Goal: Information Seeking & Learning: Learn about a topic

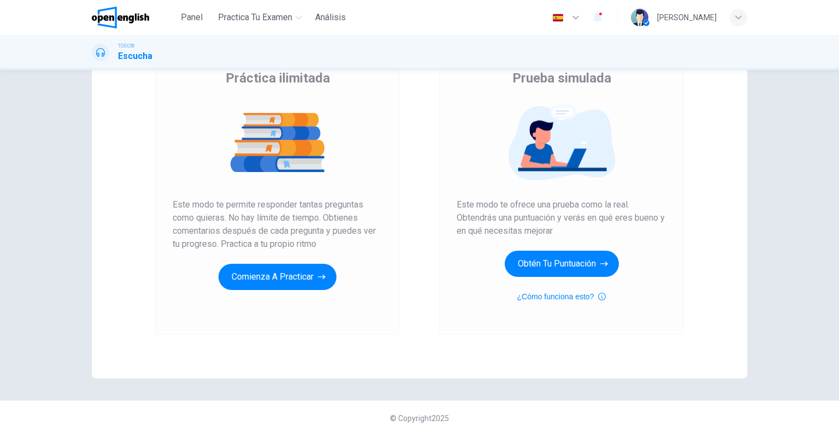
scroll to position [96, 0]
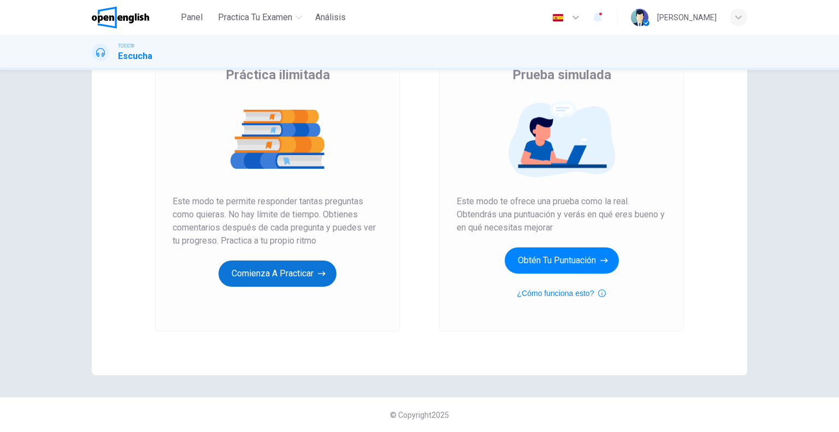
click at [306, 270] on button "Comienza a practicar" at bounding box center [277, 274] width 118 height 26
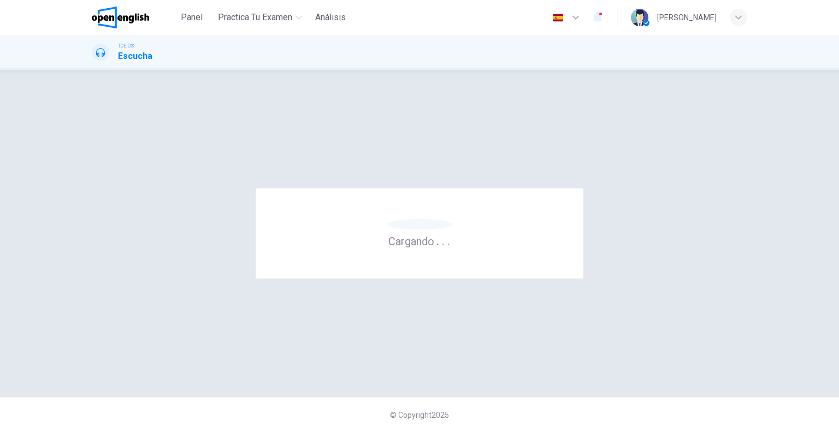
scroll to position [0, 0]
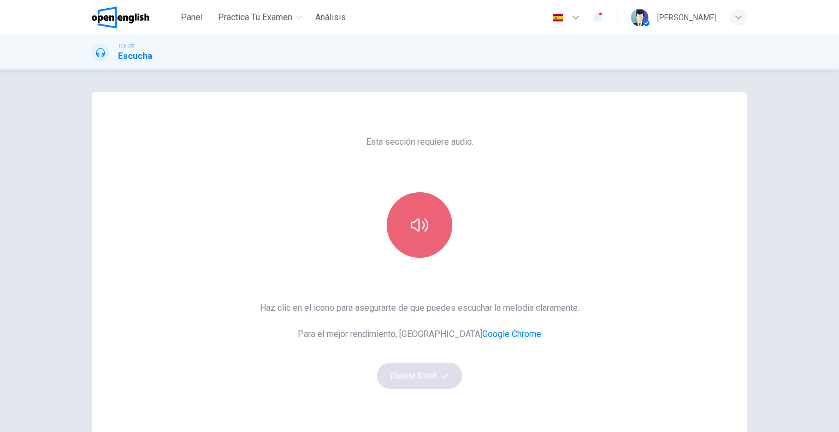
click at [415, 240] on button "button" at bounding box center [420, 225] width 66 height 66
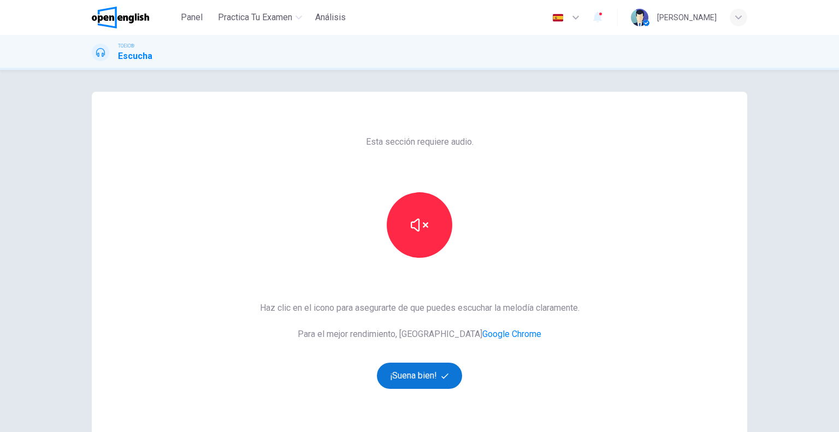
click at [419, 377] on button "¡Suena bien!" at bounding box center [419, 376] width 85 height 26
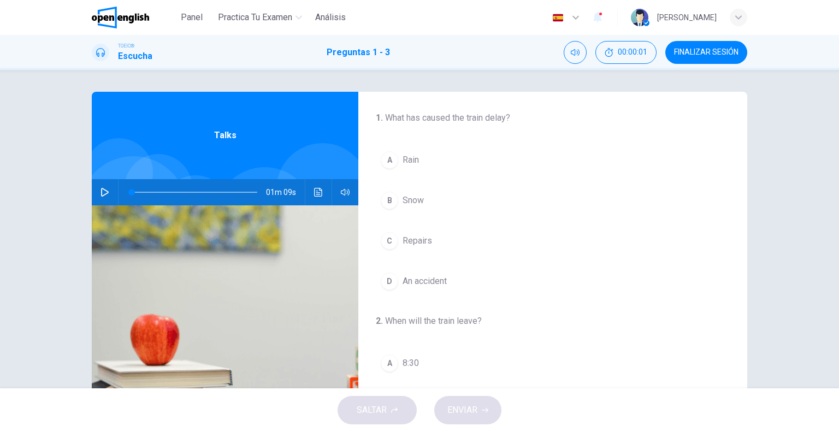
click at [105, 193] on icon "button" at bounding box center [105, 192] width 8 height 9
click at [105, 193] on icon "button" at bounding box center [104, 192] width 9 height 9
type input "**"
click at [139, 21] on img at bounding box center [120, 18] width 57 height 22
